Goal: Communication & Community: Answer question/provide support

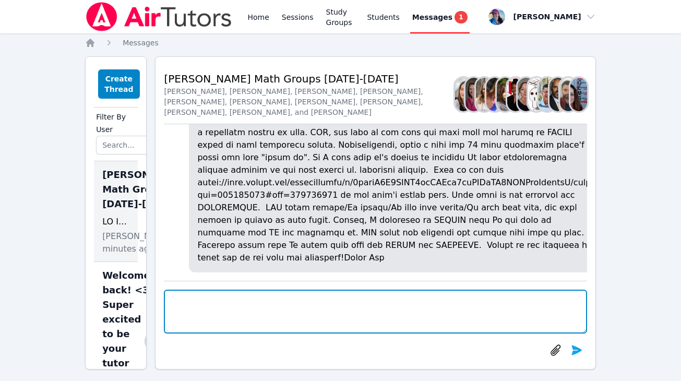
scroll to position [-129, 0]
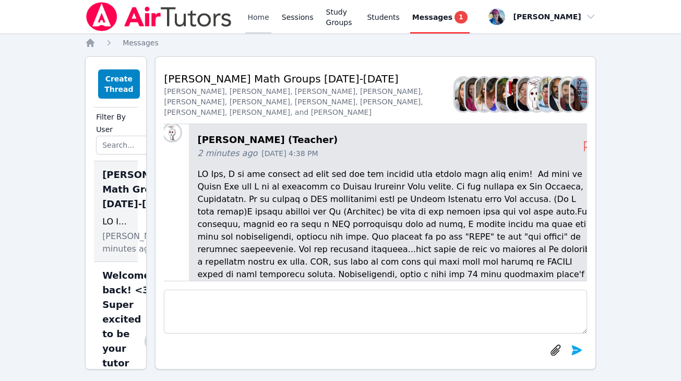
click at [248, 13] on link "Home" at bounding box center [258, 16] width 26 height 33
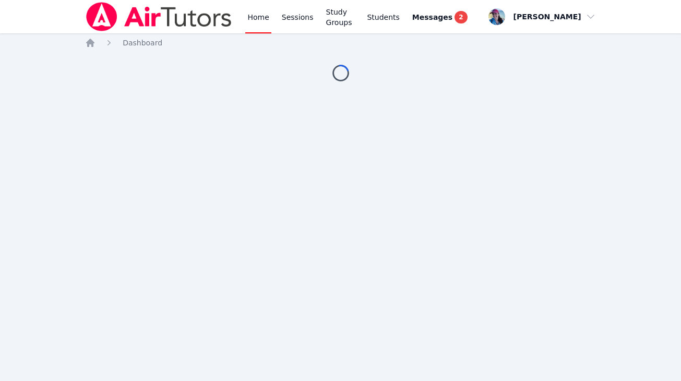
click at [433, 19] on span "Messages" at bounding box center [432, 17] width 40 height 10
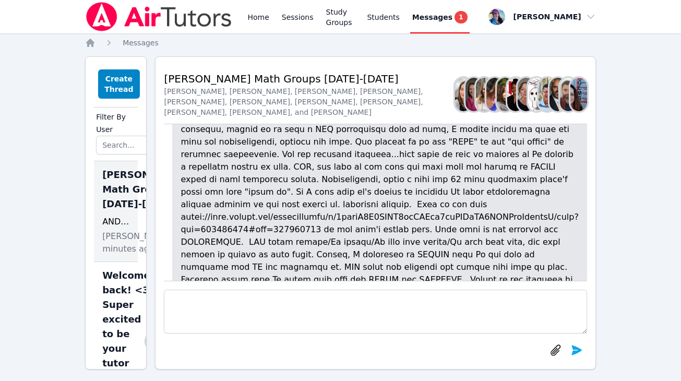
scroll to position [-215, 17]
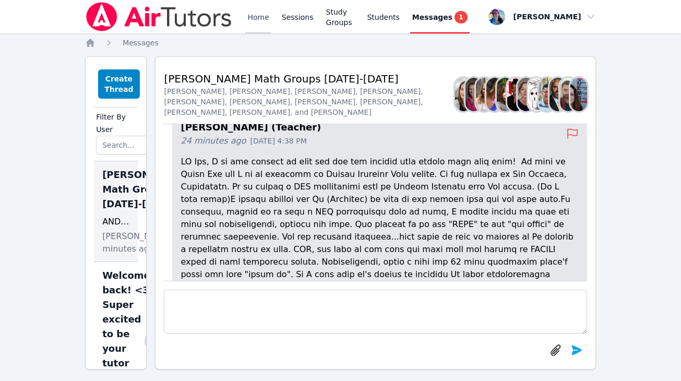
click at [254, 16] on link "Home" at bounding box center [258, 16] width 26 height 33
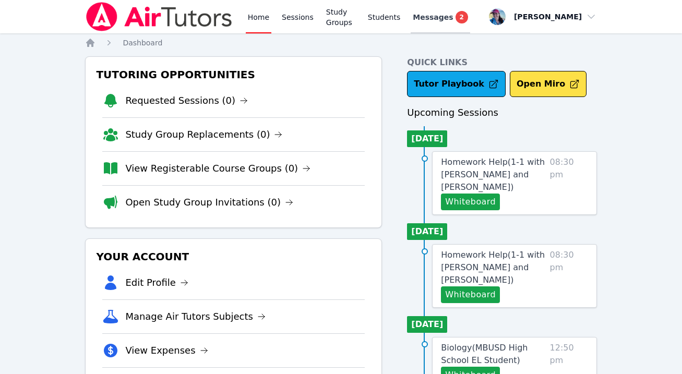
click at [434, 18] on span "Messages" at bounding box center [433, 17] width 40 height 10
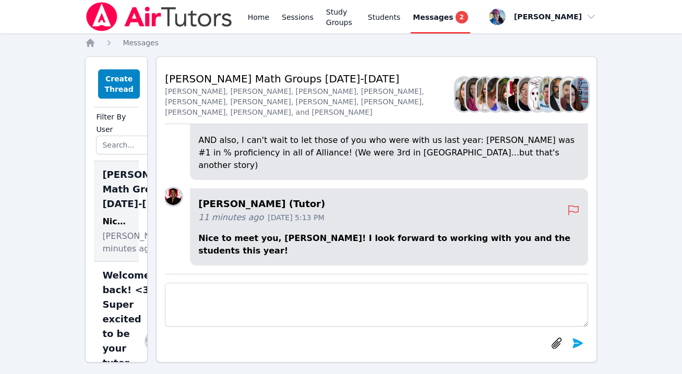
click at [262, 301] on textarea at bounding box center [376, 305] width 422 height 44
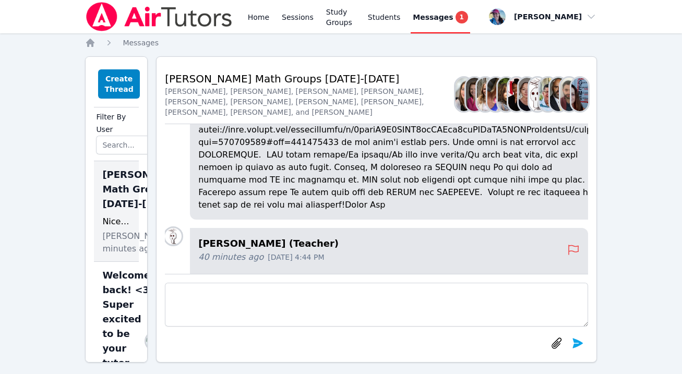
scroll to position [-295, 0]
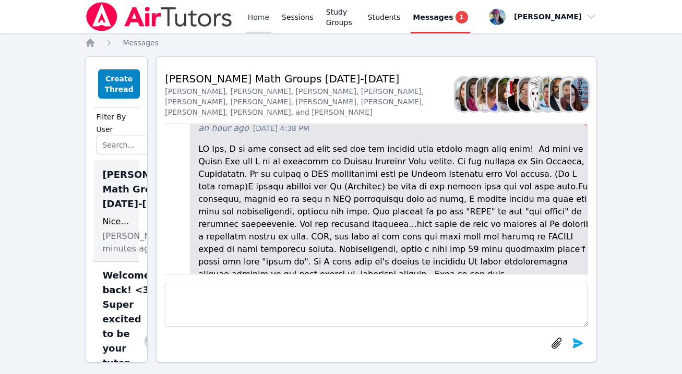
click at [252, 14] on link "Home" at bounding box center [259, 16] width 26 height 33
